Goal: Find specific page/section: Find specific page/section

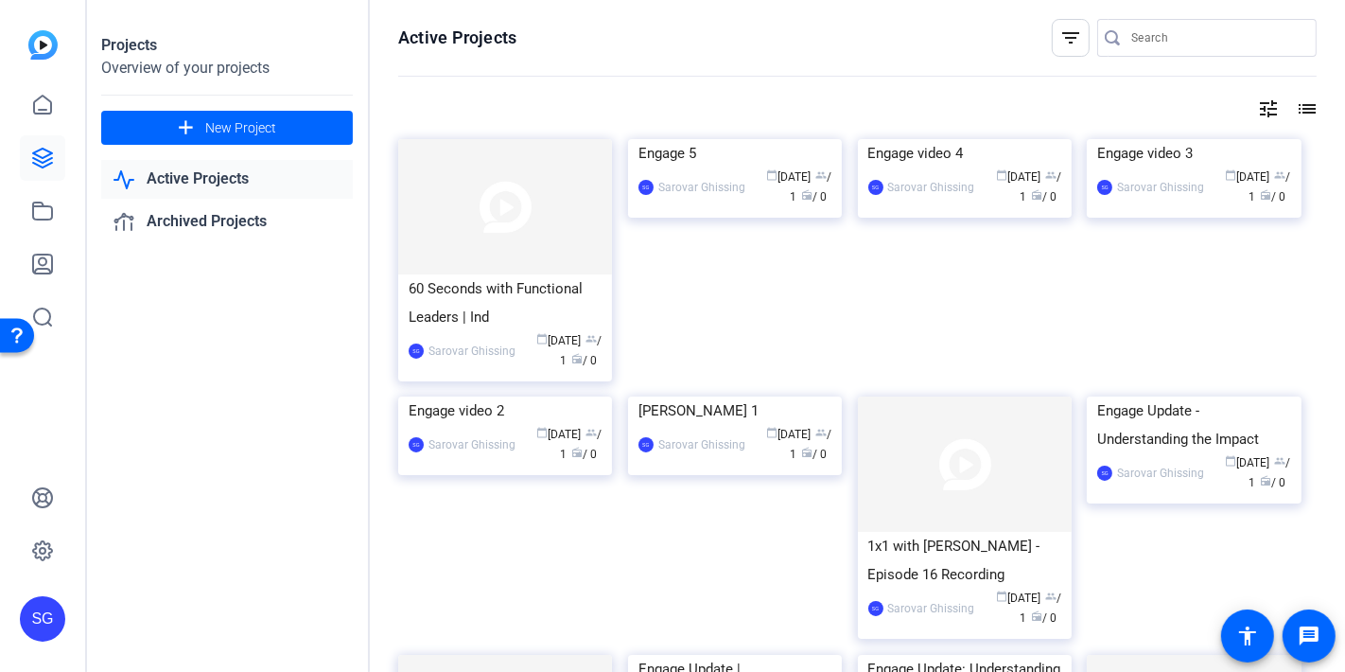
click at [1152, 37] on input "Search" at bounding box center [1217, 37] width 170 height 23
type input "episode 16"
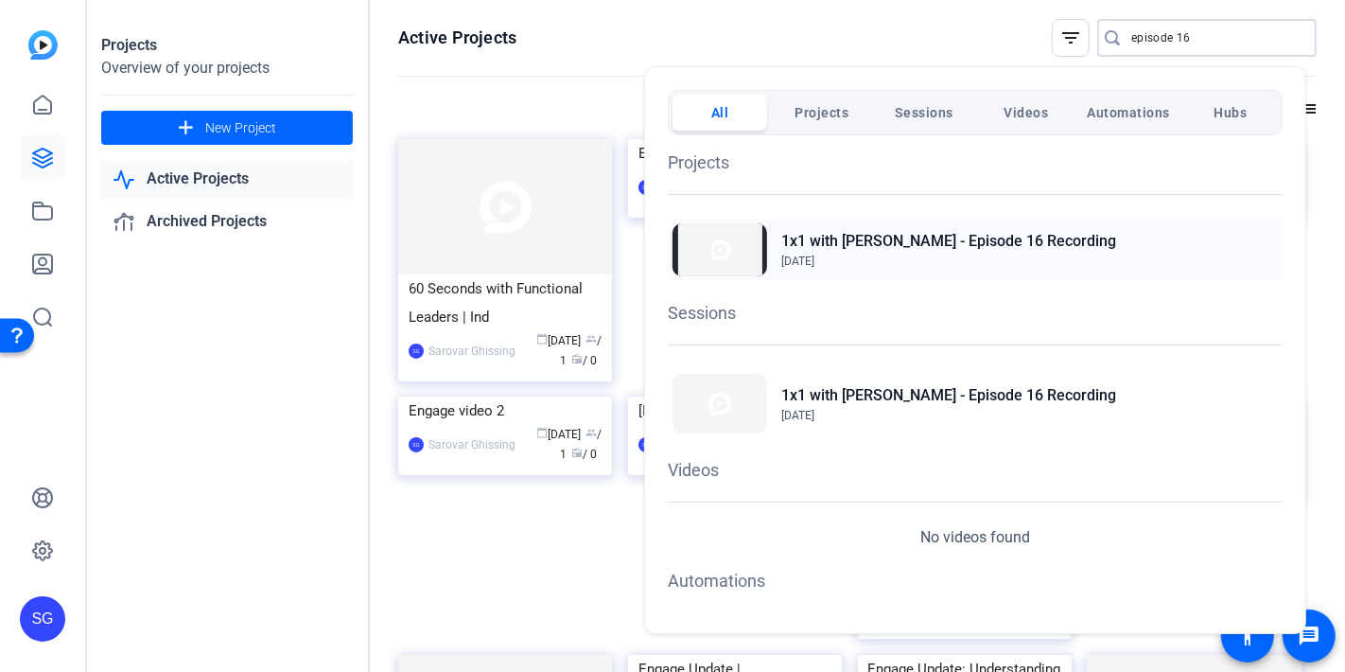
click at [897, 247] on h2 "1x1 with [PERSON_NAME] - Episode 16 Recording" at bounding box center [949, 241] width 335 height 23
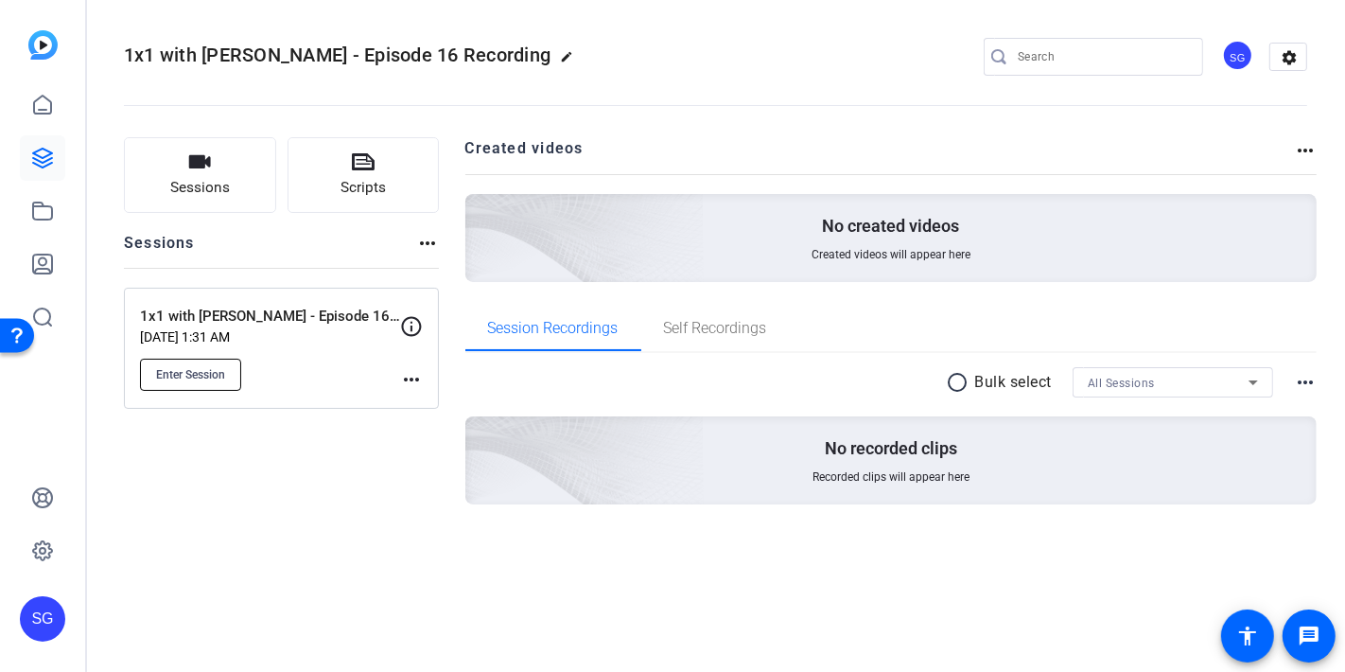
click at [168, 377] on span "Enter Session" at bounding box center [190, 374] width 69 height 15
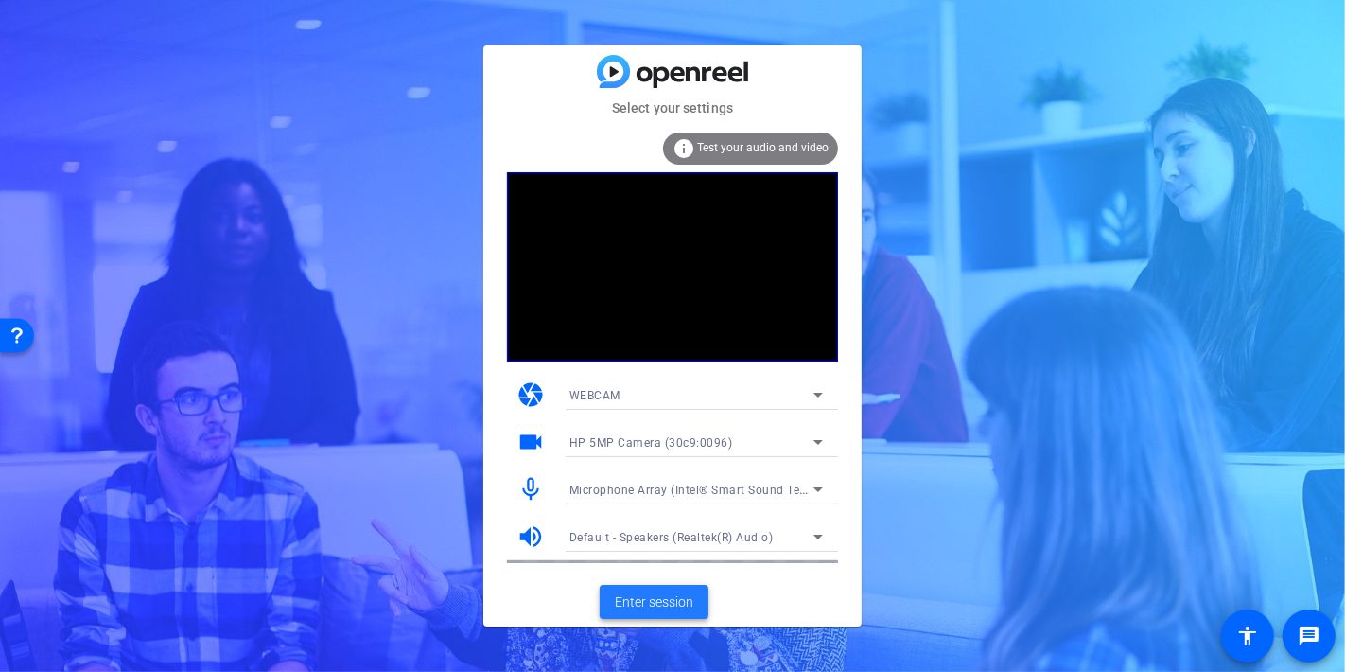
click at [667, 600] on span "Enter session" at bounding box center [654, 602] width 79 height 20
